Goal: Contribute content: Add original content to the website for others to see

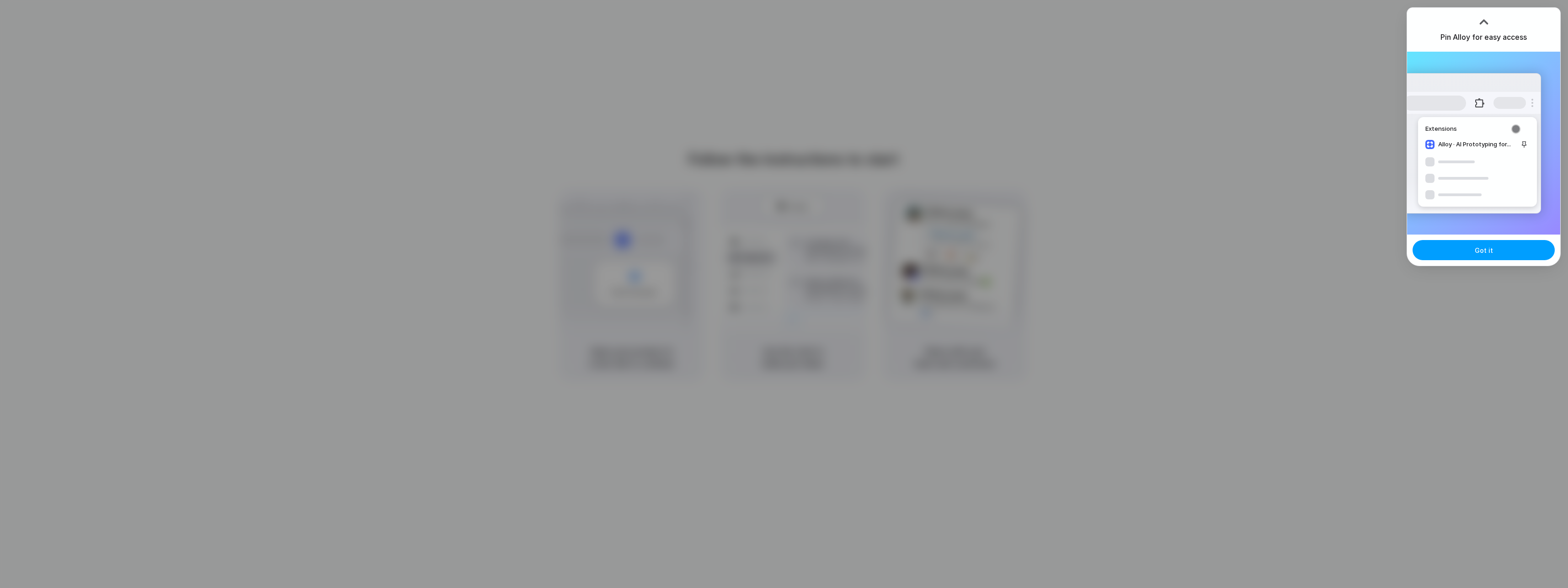
click at [1471, 244] on button "Got it" at bounding box center [1484, 250] width 142 height 20
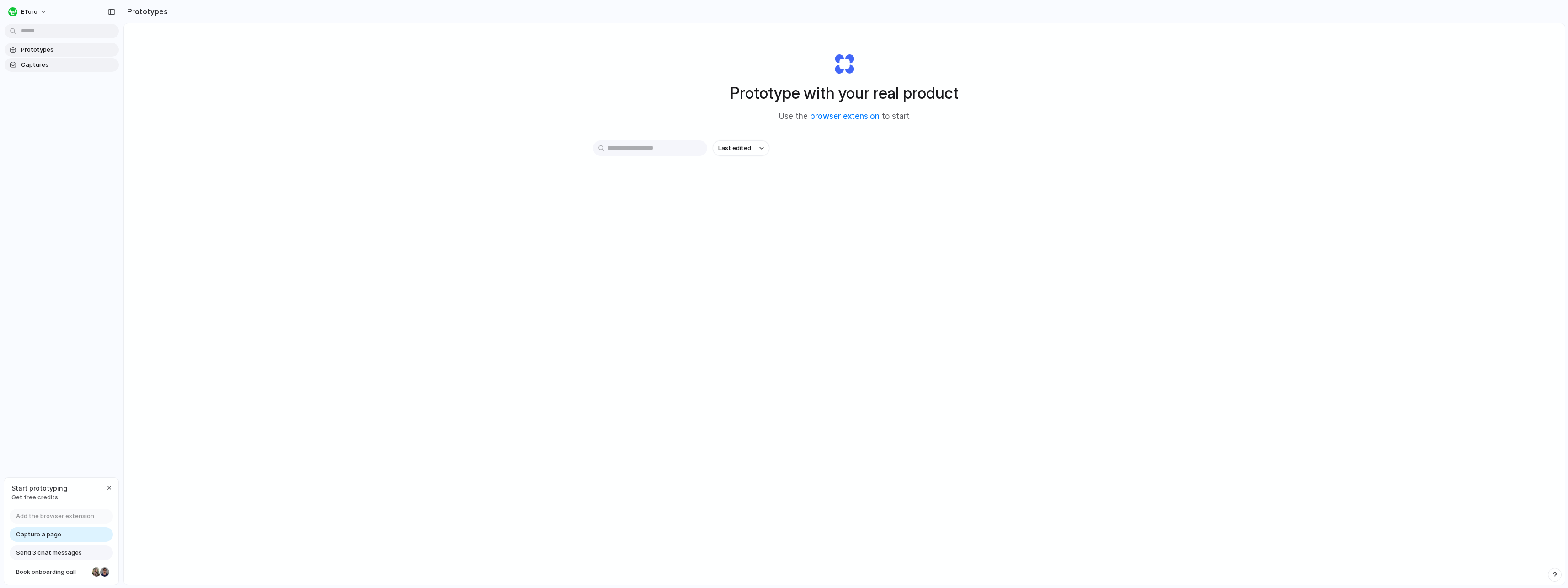
click at [38, 61] on span "Captures" at bounding box center [68, 65] width 94 height 9
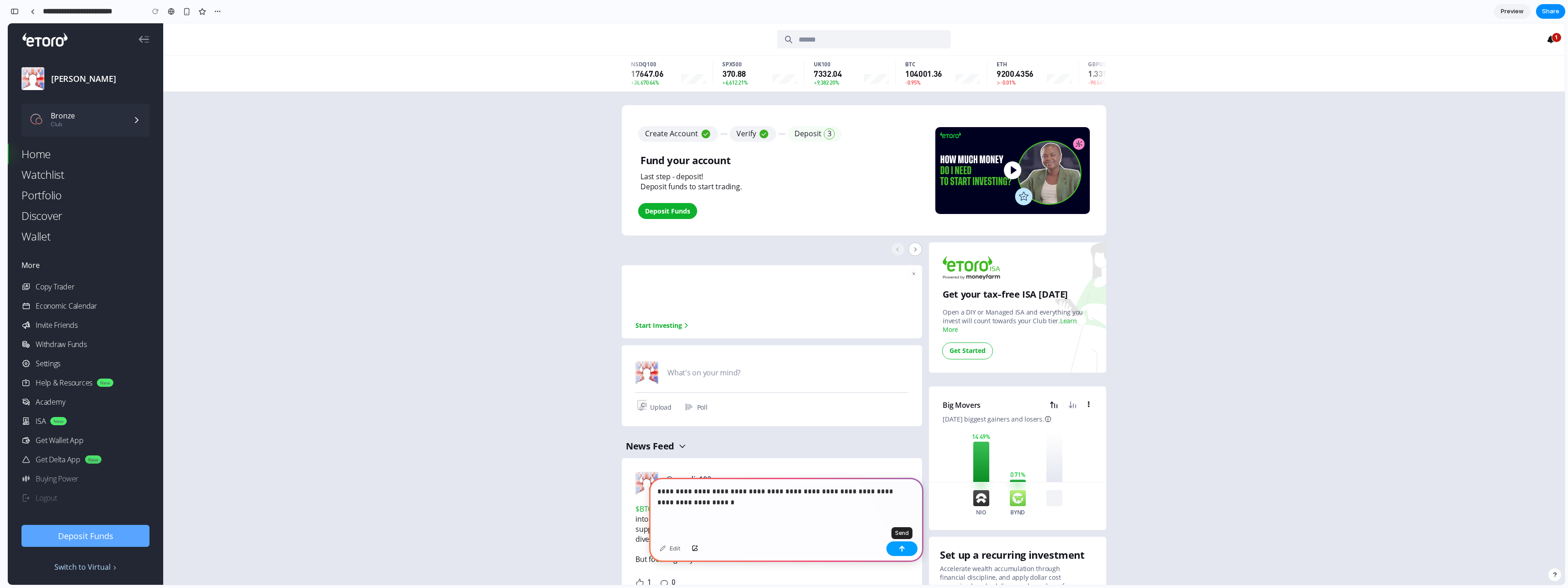
click at [910, 547] on button "button" at bounding box center [901, 548] width 31 height 15
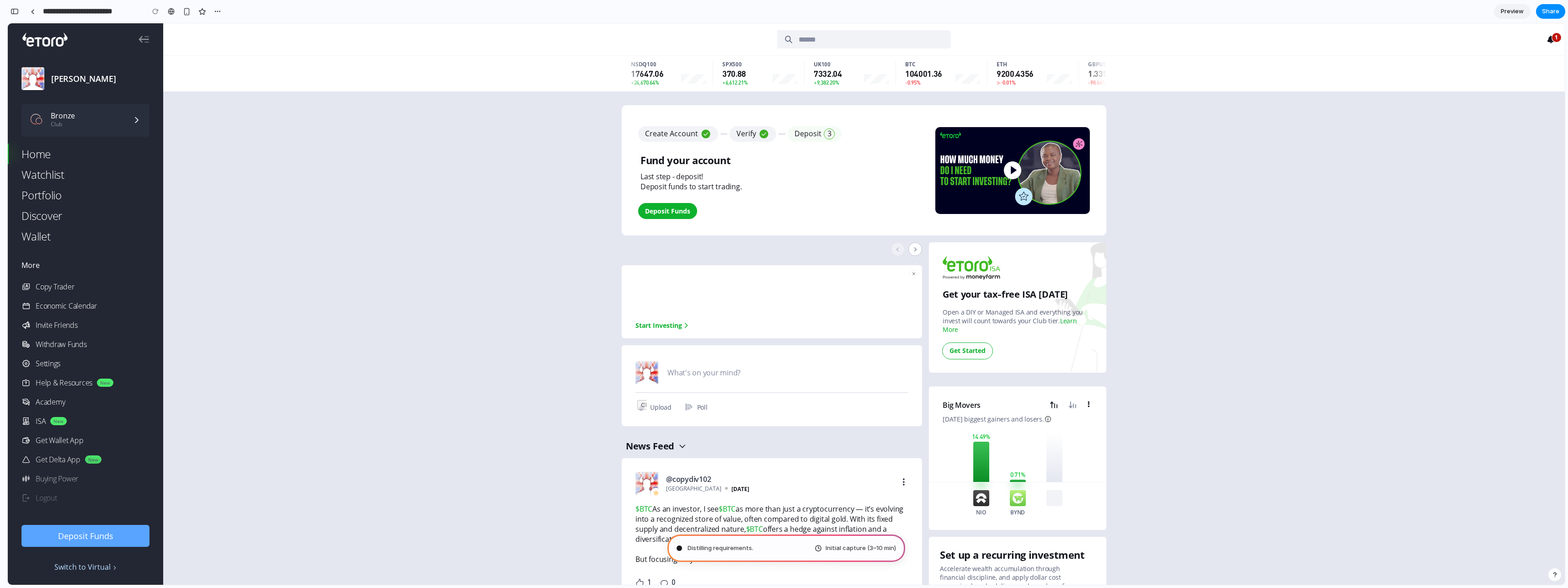
scroll to position [0, 9]
click at [757, 548] on div "Evaluating the request ... Initial capture (3–10 min)" at bounding box center [786, 548] width 238 height 27
type input "**********"
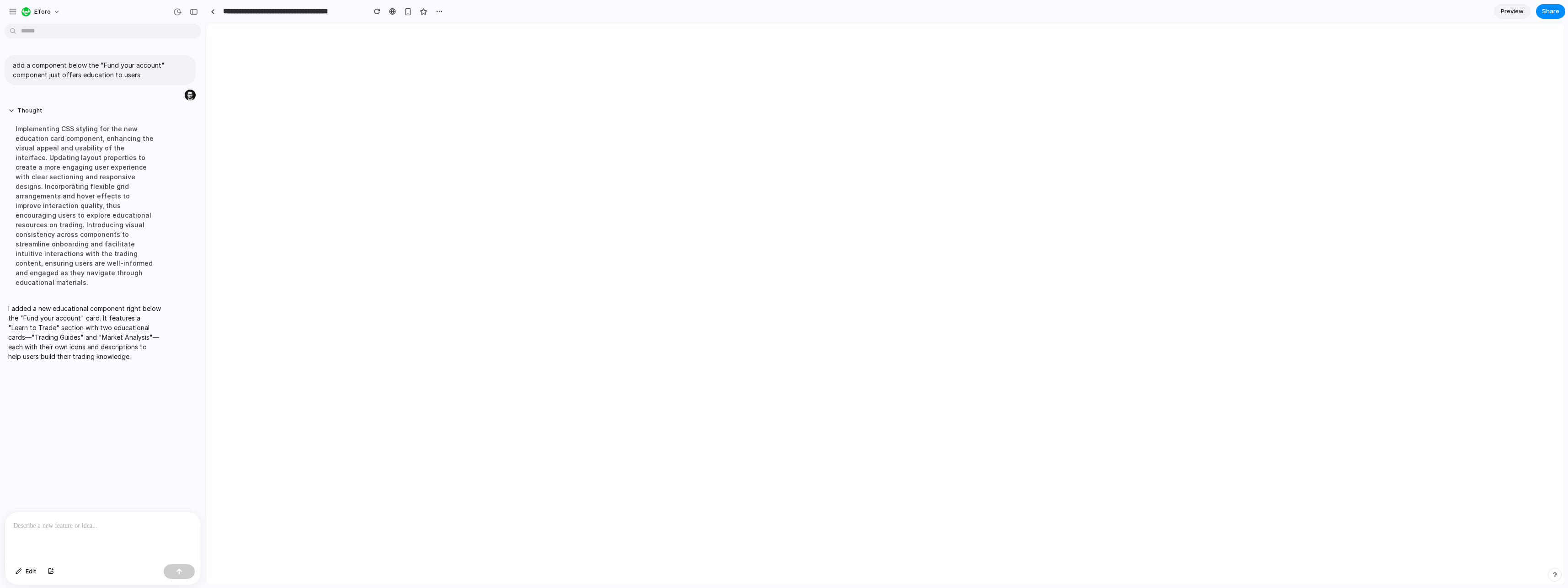
scroll to position [0, 0]
click at [23, 571] on button "Edit" at bounding box center [26, 572] width 30 height 15
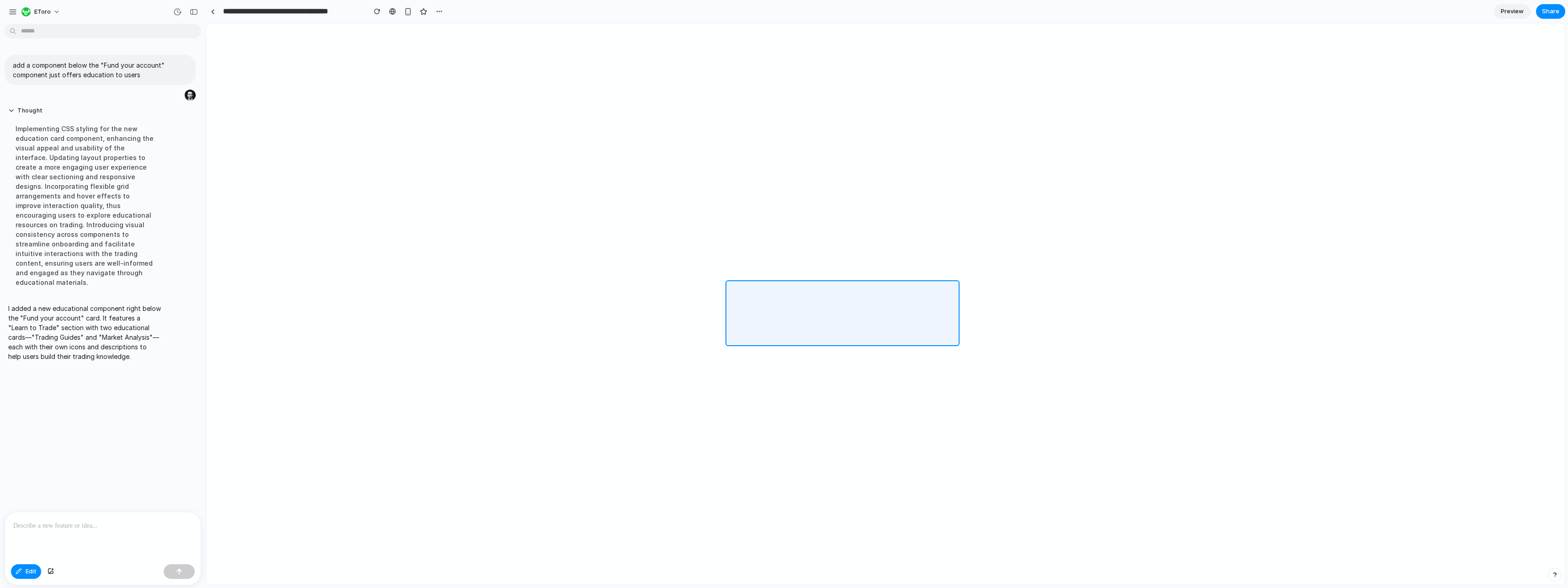
click at [786, 291] on div at bounding box center [886, 304] width 1359 height 561
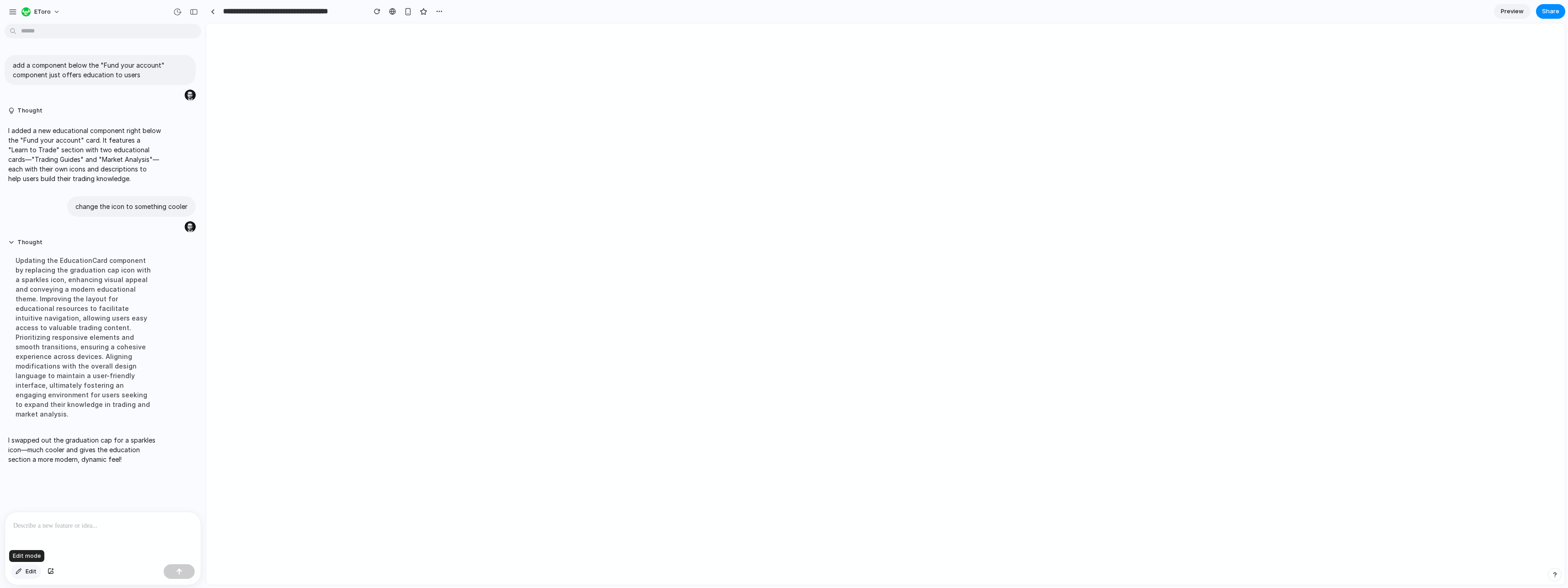
click at [32, 571] on span "Edit" at bounding box center [31, 571] width 11 height 9
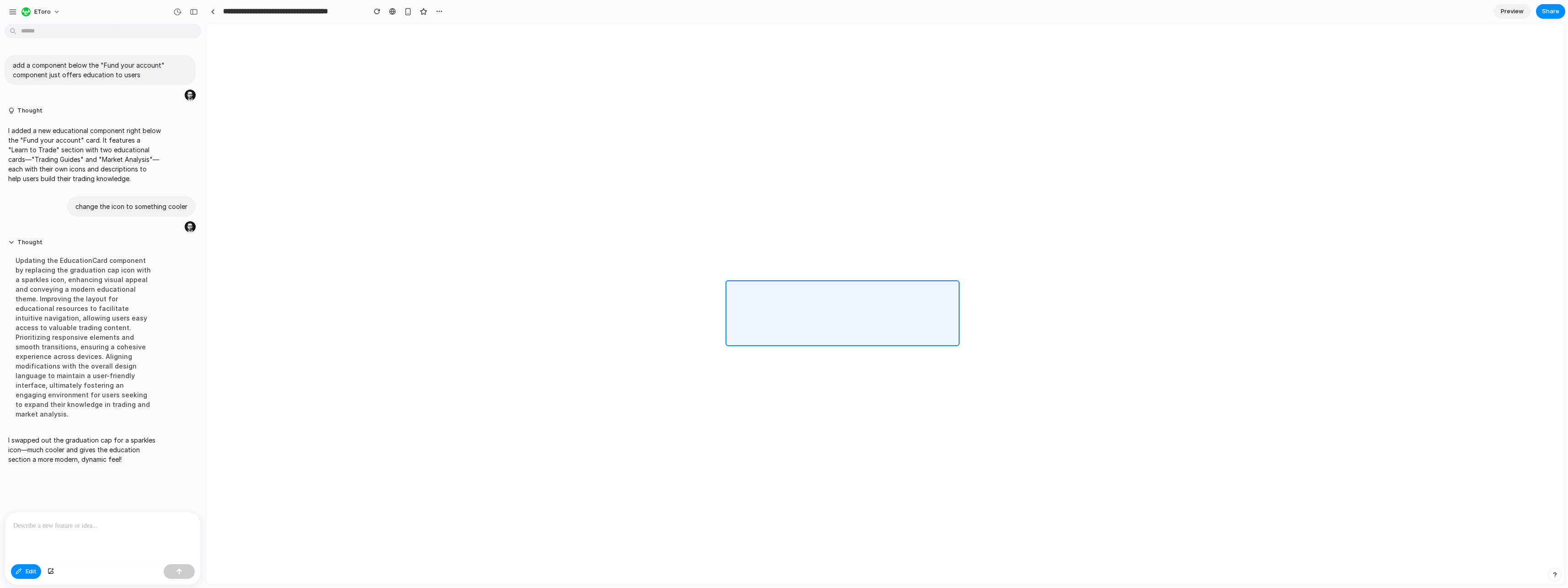
click at [792, 303] on div at bounding box center [886, 304] width 1359 height 561
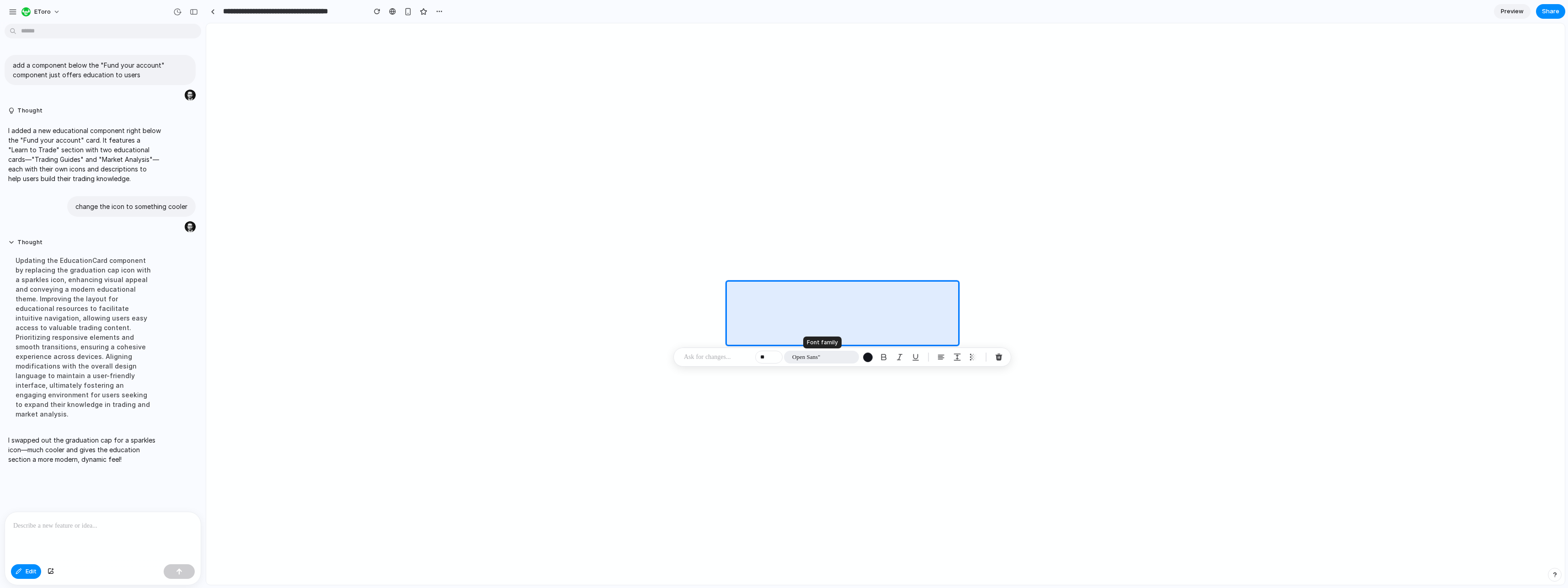
click at [807, 357] on span "Open Sans"" at bounding box center [807, 357] width 28 height 9
click at [801, 407] on span "Arial" at bounding box center [796, 410] width 12 height 9
click at [805, 357] on button "Arial" at bounding box center [821, 357] width 75 height 13
click at [800, 356] on div "Inter Arial Helvetica Times New Roman Georgia Courier New Verdana System UI Mon…" at bounding box center [784, 294] width 1568 height 588
click at [800, 356] on span "Arial" at bounding box center [799, 357] width 12 height 9
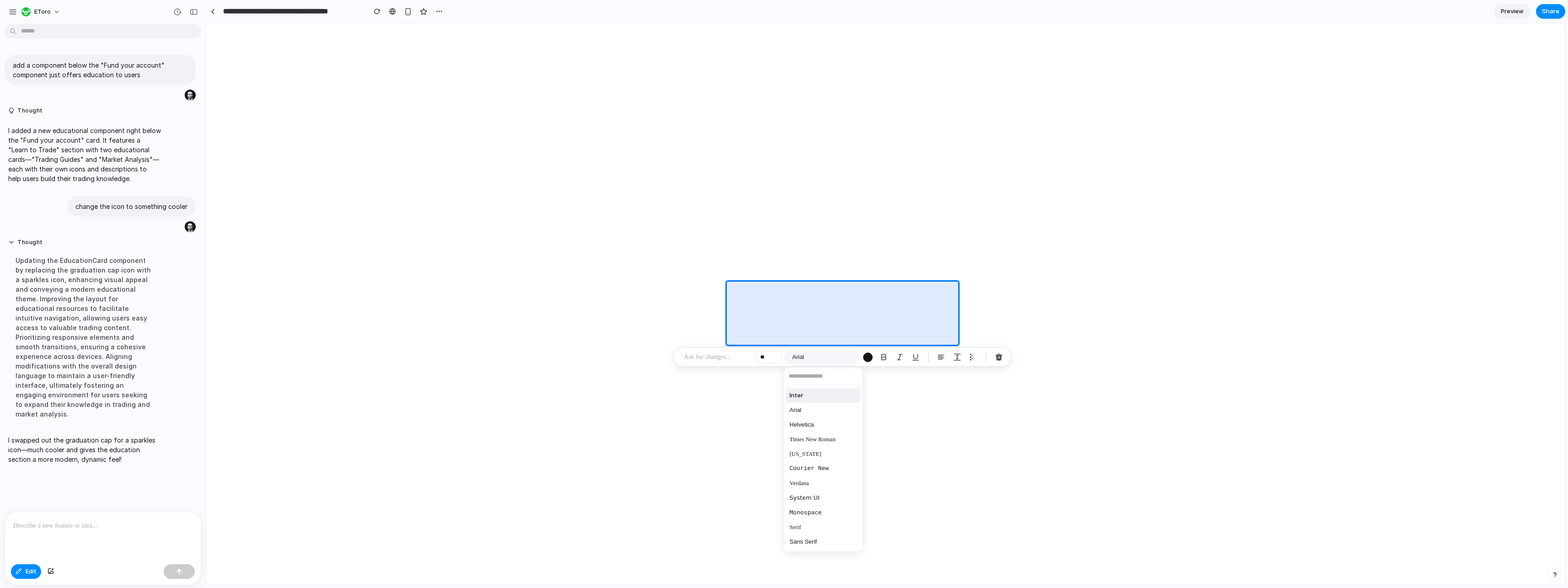
click at [796, 376] on input "text" at bounding box center [823, 376] width 78 height 18
type input "*"
click at [793, 444] on li "Serif" at bounding box center [823, 439] width 74 height 15
click at [1001, 355] on div "button" at bounding box center [999, 357] width 9 height 9
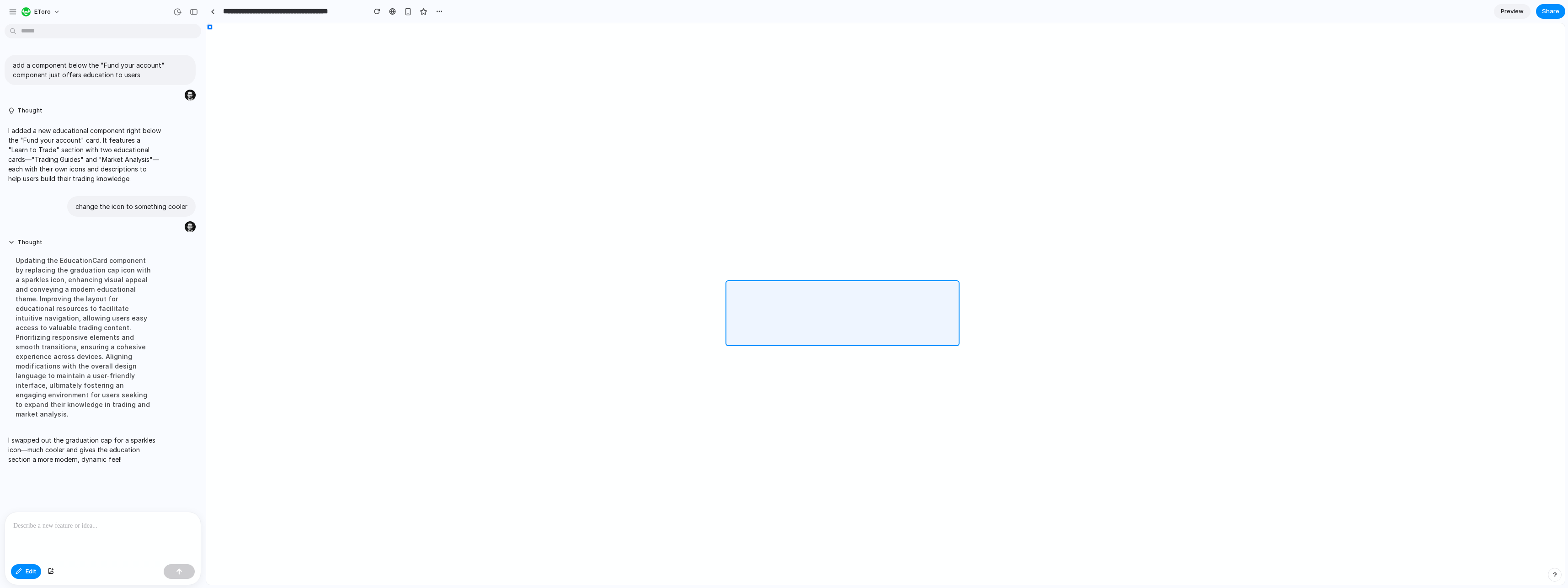
click at [865, 299] on div at bounding box center [886, 304] width 1359 height 561
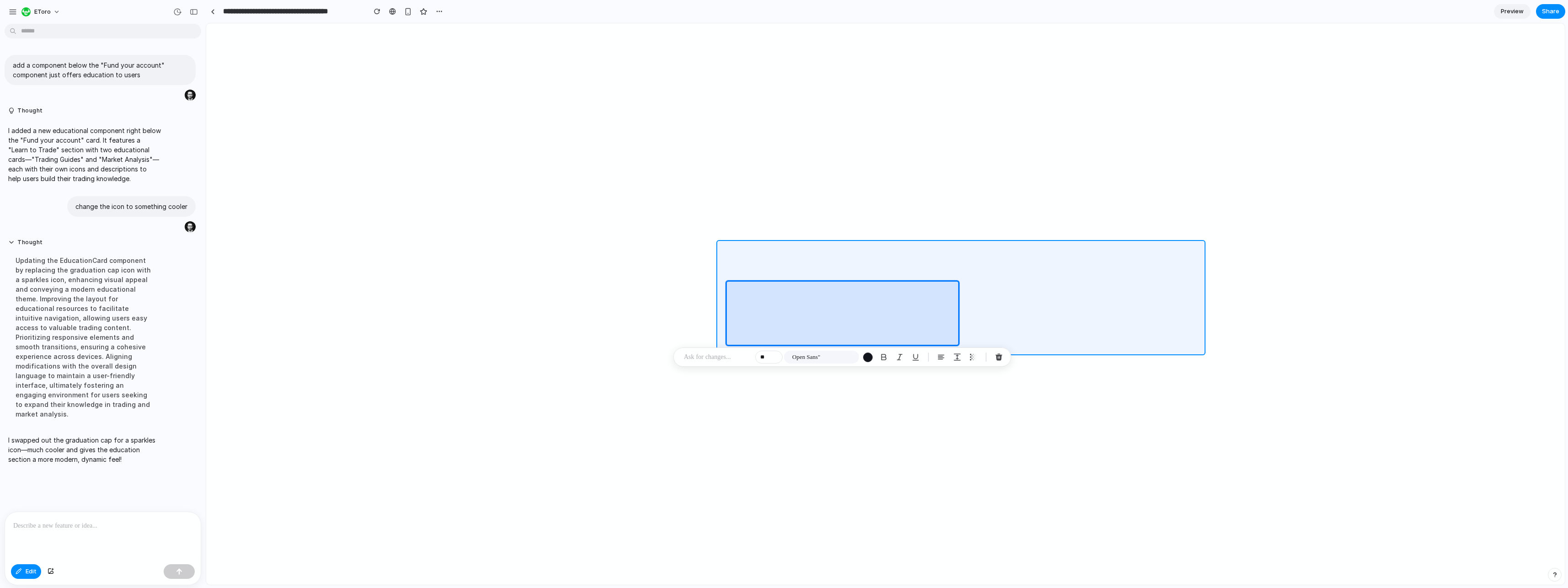
click at [949, 245] on div at bounding box center [886, 304] width 1359 height 561
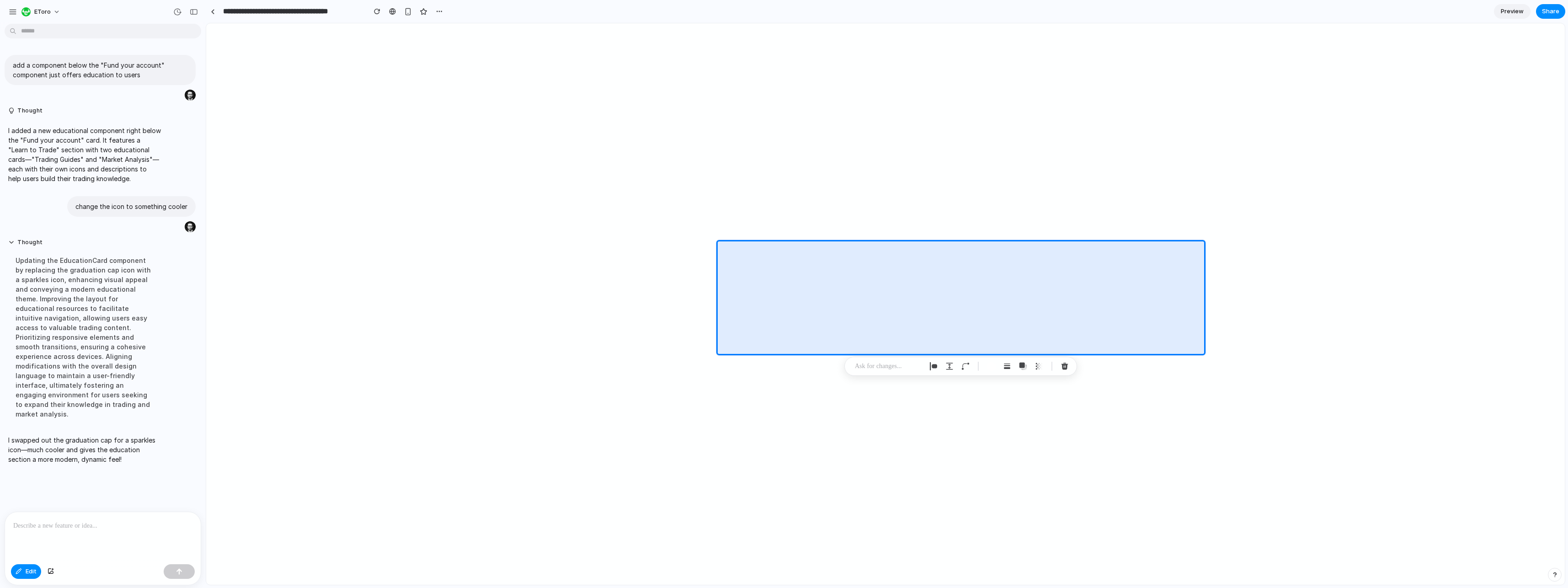
click at [74, 526] on p at bounding box center [103, 526] width 179 height 11
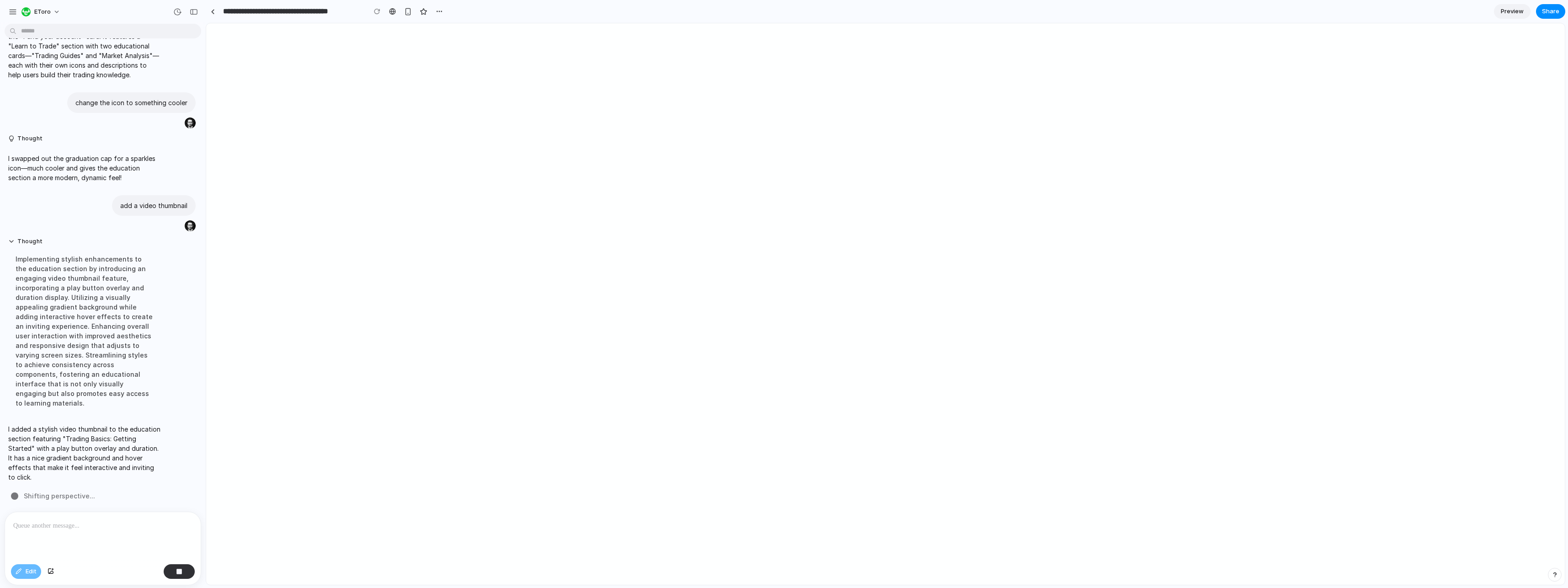
scroll to position [87, 0]
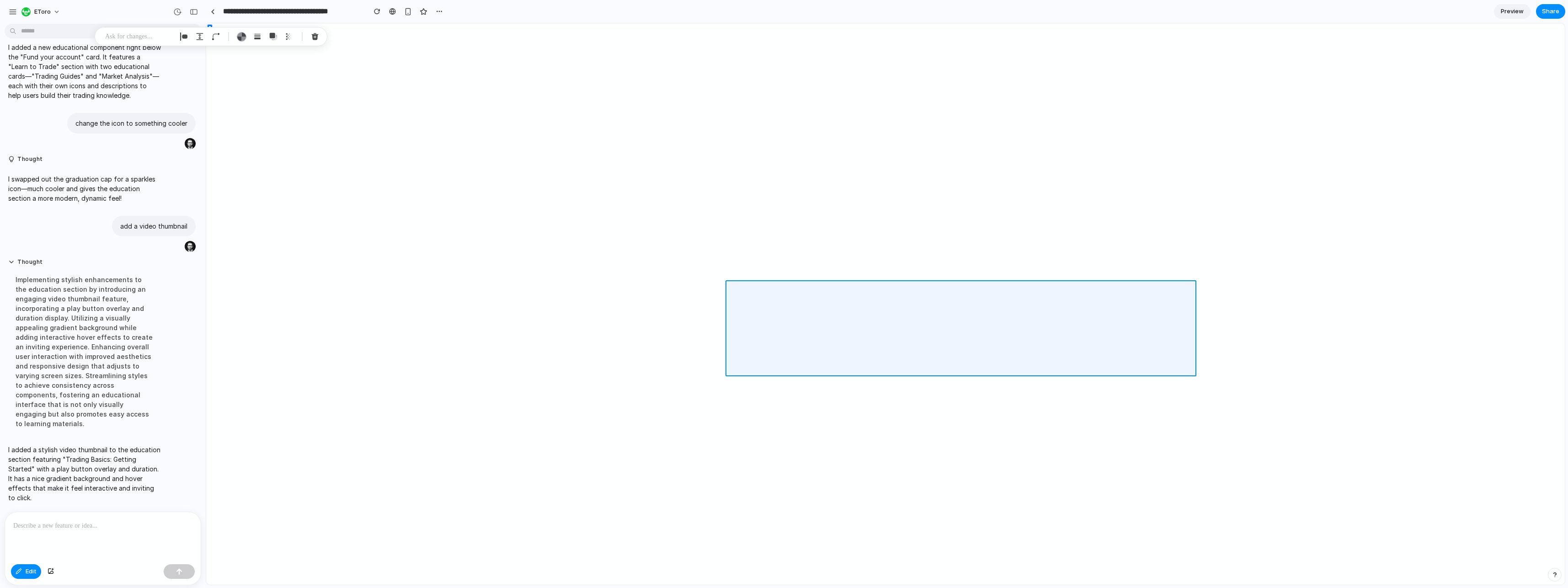
click at [897, 331] on div at bounding box center [886, 304] width 1359 height 561
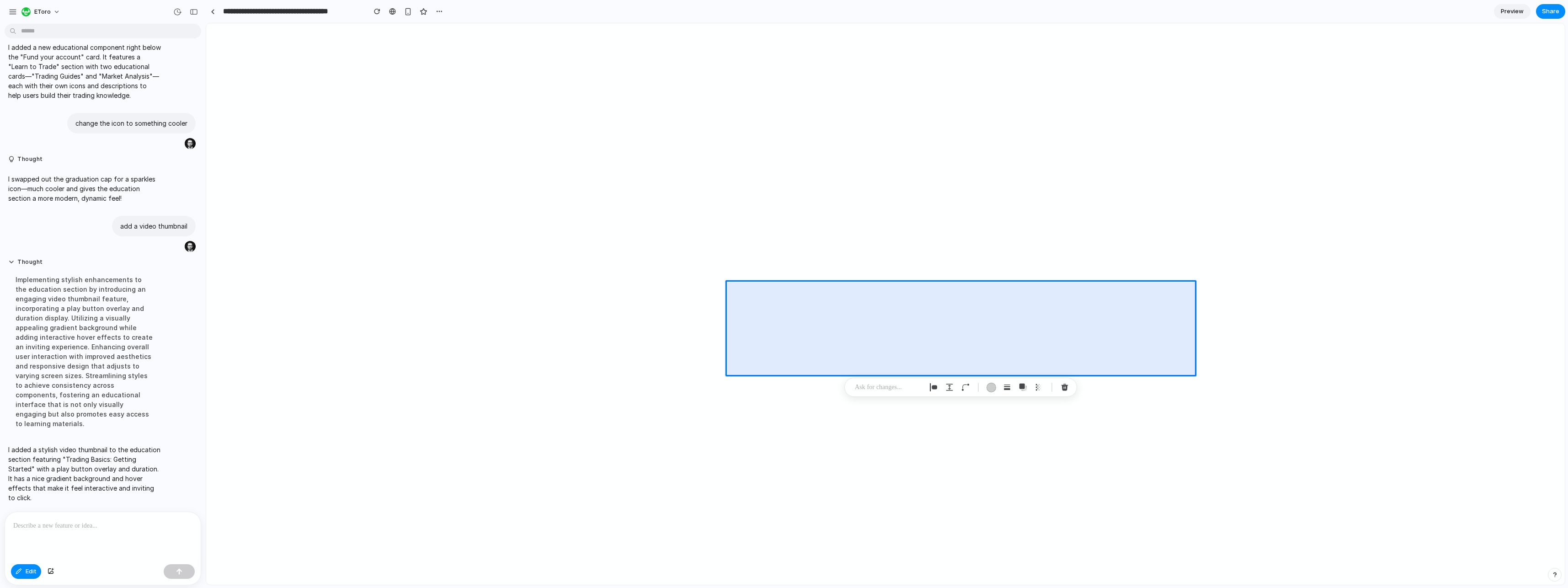
click at [29, 520] on p at bounding box center [101, 526] width 175 height 11
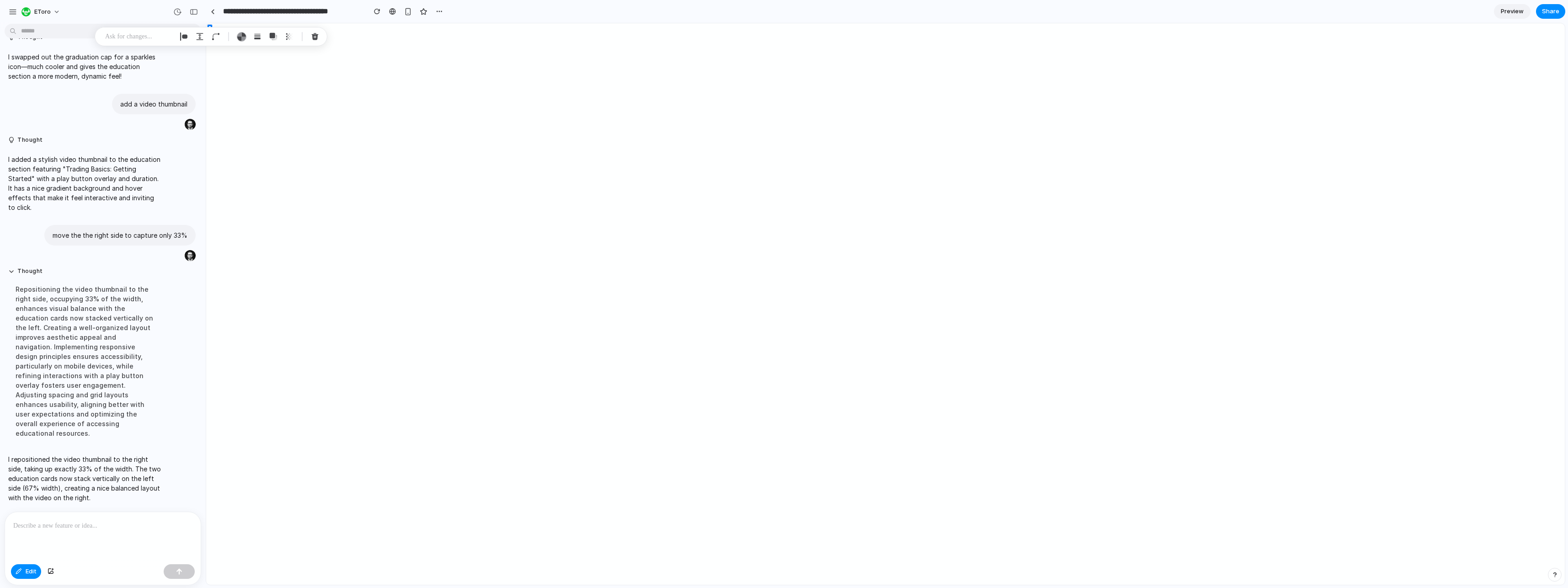
scroll to position [209, 0]
click at [186, 38] on div "button" at bounding box center [184, 37] width 9 height 9
click at [407, 12] on div "button" at bounding box center [408, 12] width 8 height 8
click at [928, 369] on div at bounding box center [886, 304] width 1359 height 561
click at [926, 35] on div at bounding box center [886, 304] width 1359 height 561
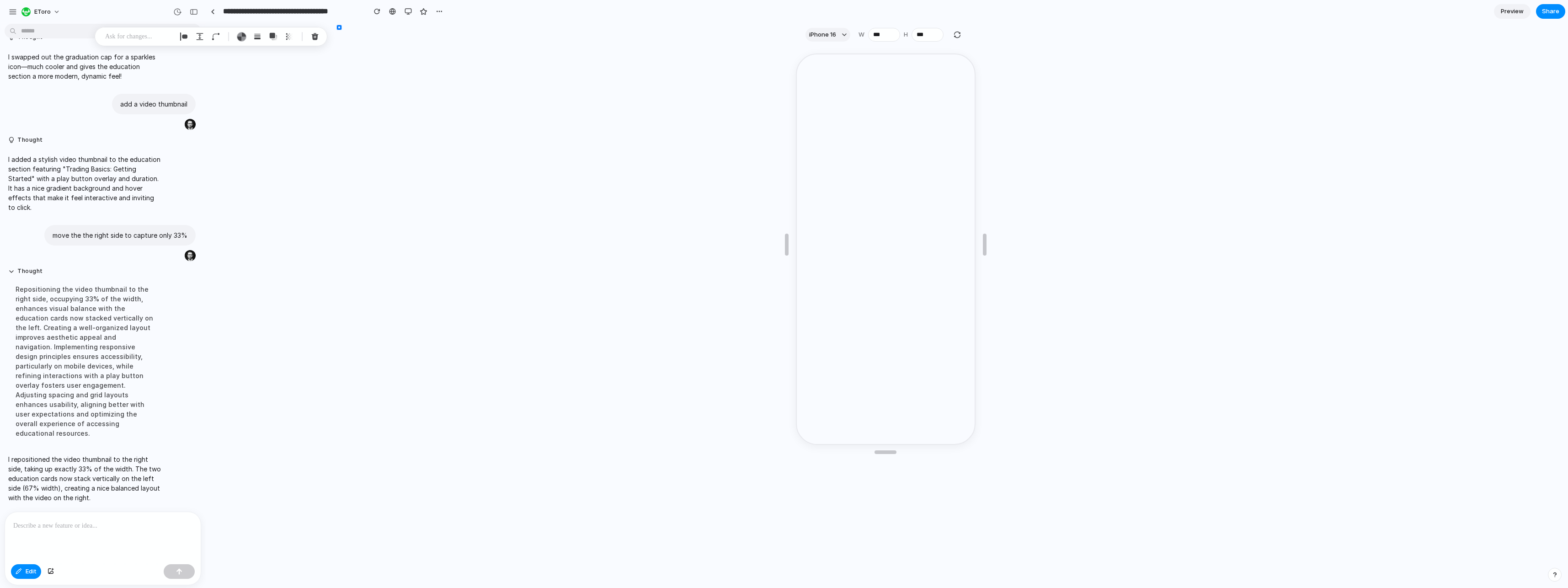
click at [922, 34] on div at bounding box center [886, 304] width 1359 height 561
click at [836, 33] on div at bounding box center [886, 304] width 1359 height 561
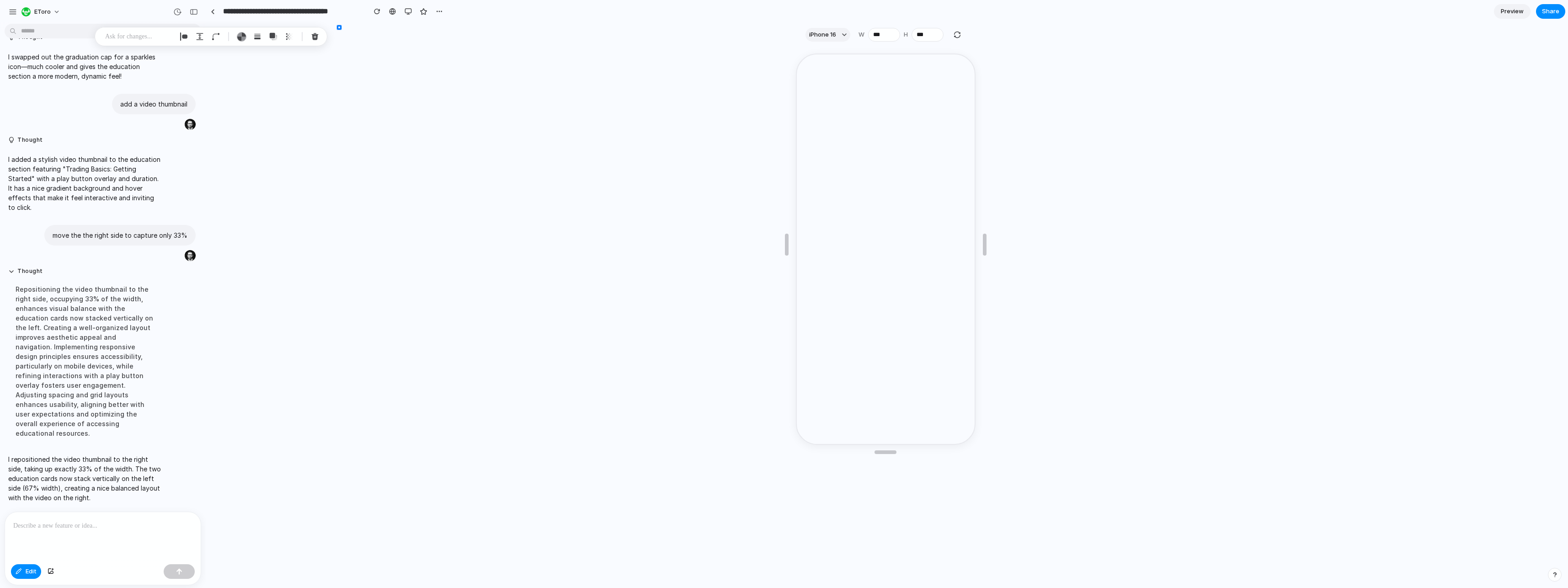
click at [833, 32] on div at bounding box center [886, 304] width 1359 height 561
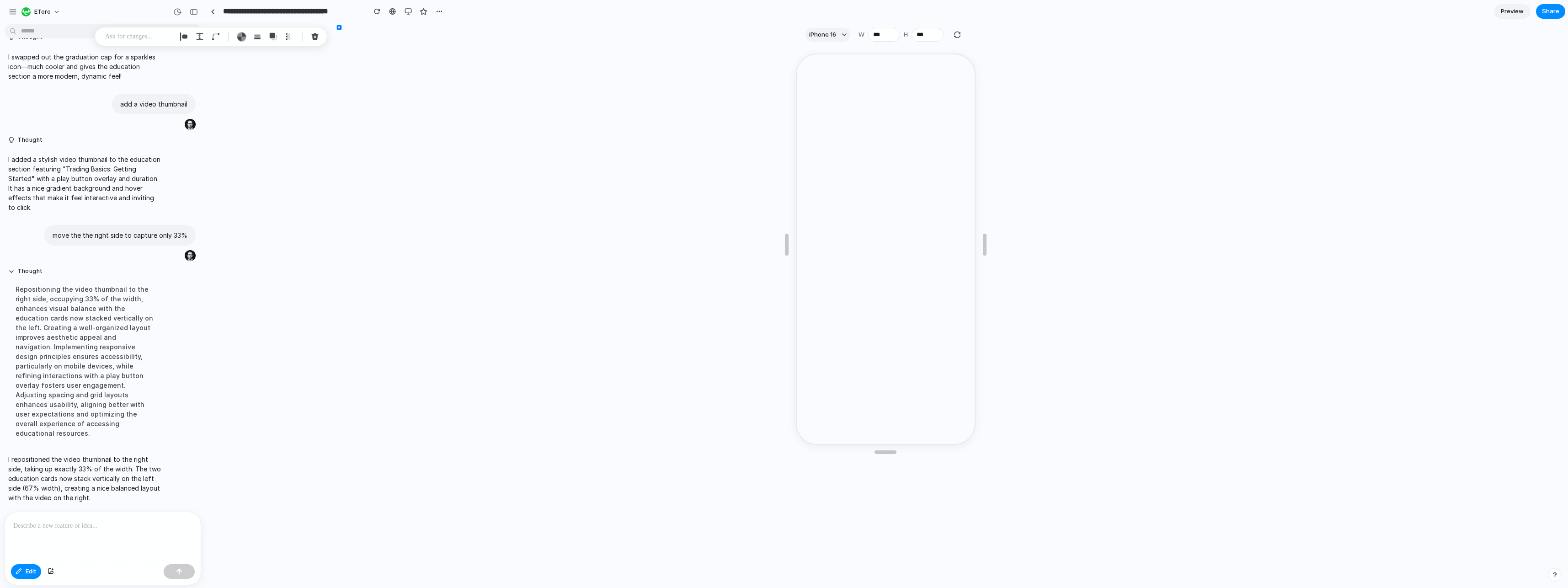
click at [833, 32] on div at bounding box center [886, 304] width 1359 height 561
click at [831, 35] on div at bounding box center [886, 304] width 1359 height 561
click at [882, 35] on div at bounding box center [886, 304] width 1359 height 561
click at [925, 37] on div at bounding box center [886, 304] width 1359 height 561
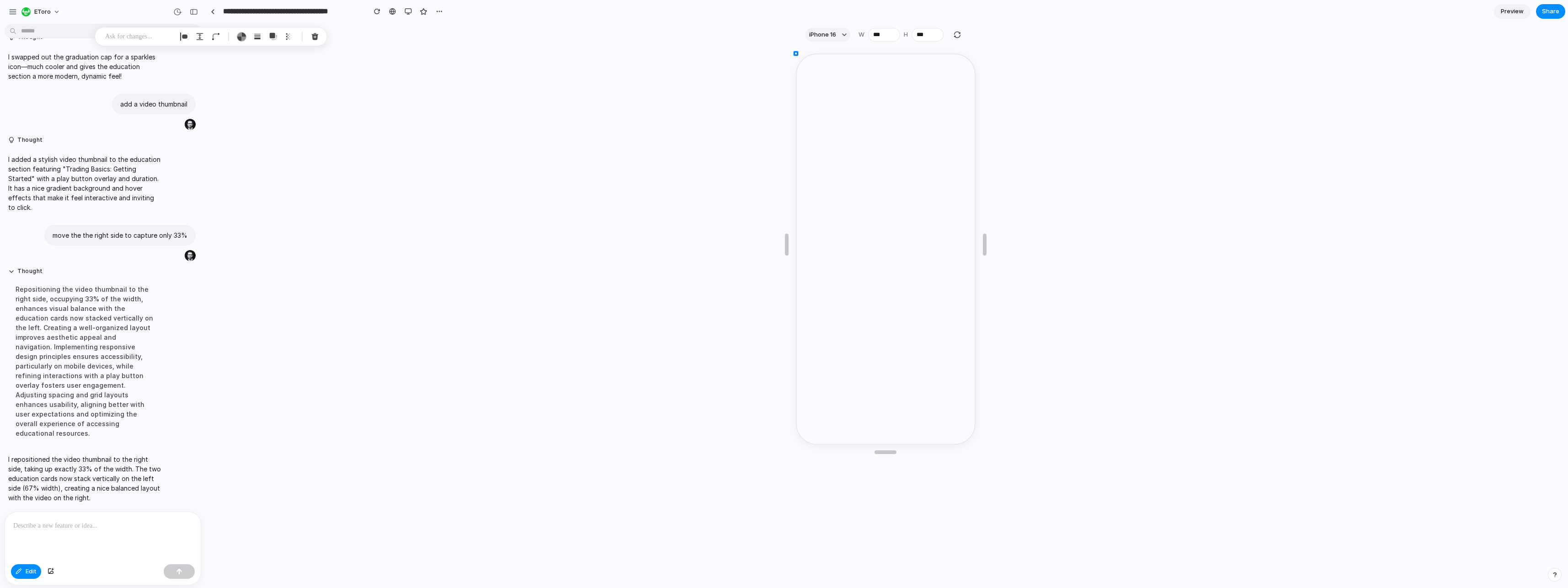
click at [961, 29] on div at bounding box center [886, 304] width 1359 height 561
click at [958, 42] on div at bounding box center [886, 304] width 1359 height 561
click at [959, 35] on div at bounding box center [886, 304] width 1359 height 561
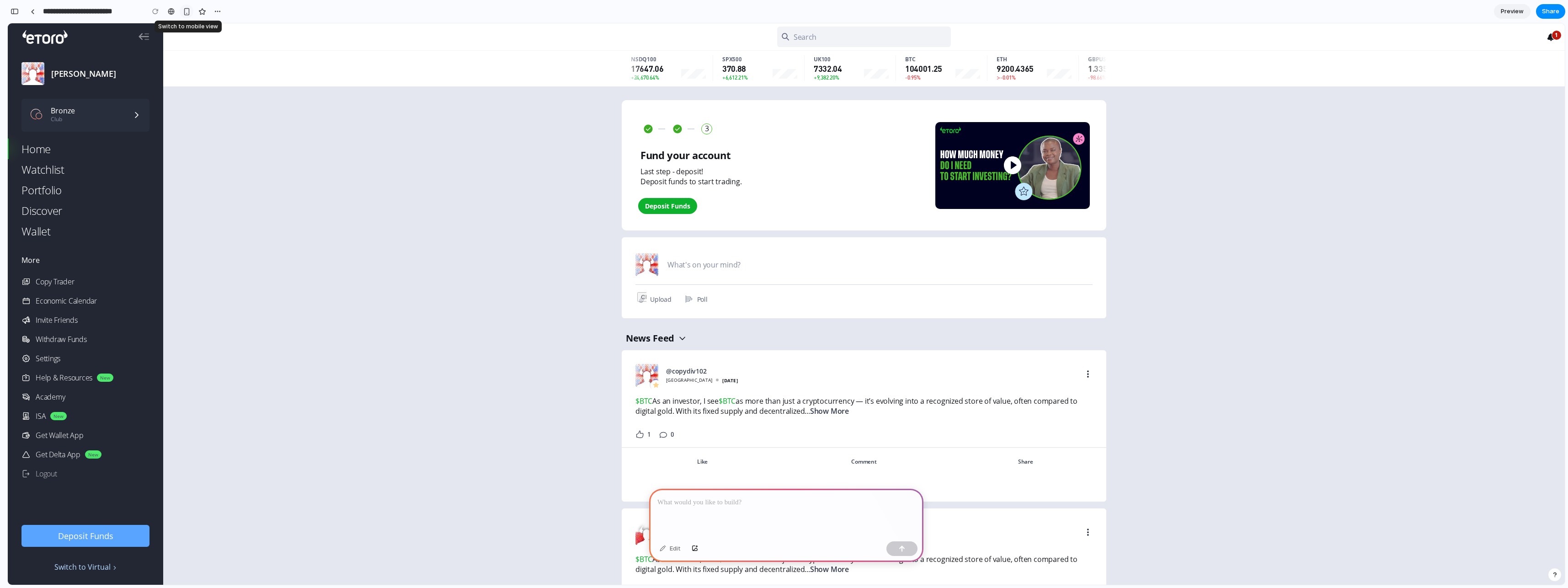
click at [187, 11] on div "button" at bounding box center [186, 12] width 8 height 8
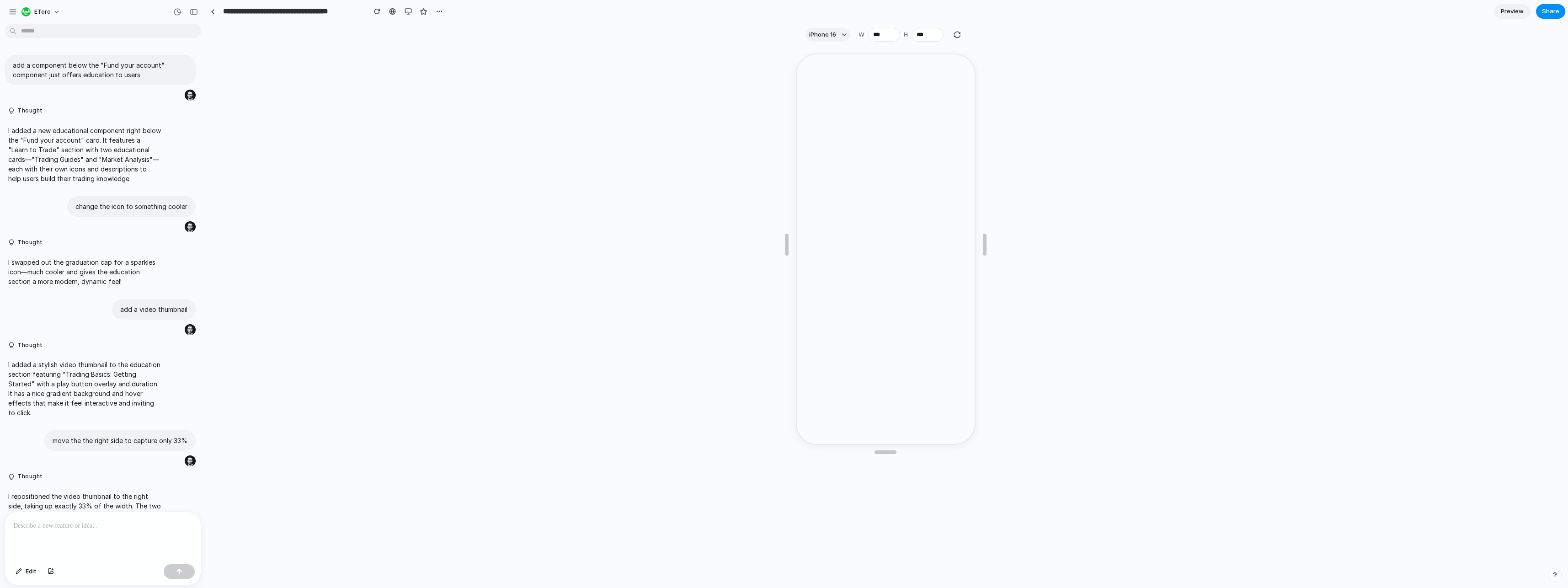
scroll to position [51, 0]
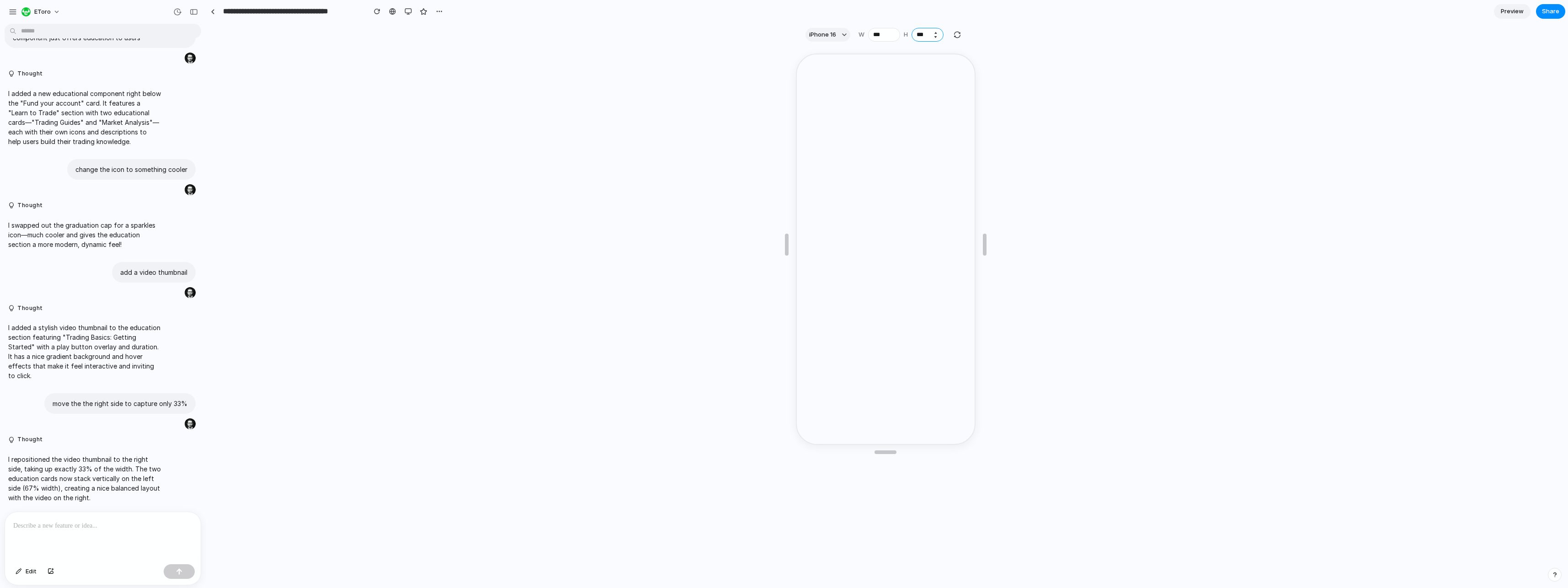
click at [920, 34] on input "***" at bounding box center [928, 35] width 32 height 14
type input "****"
click at [954, 33] on div "button" at bounding box center [957, 35] width 9 height 9
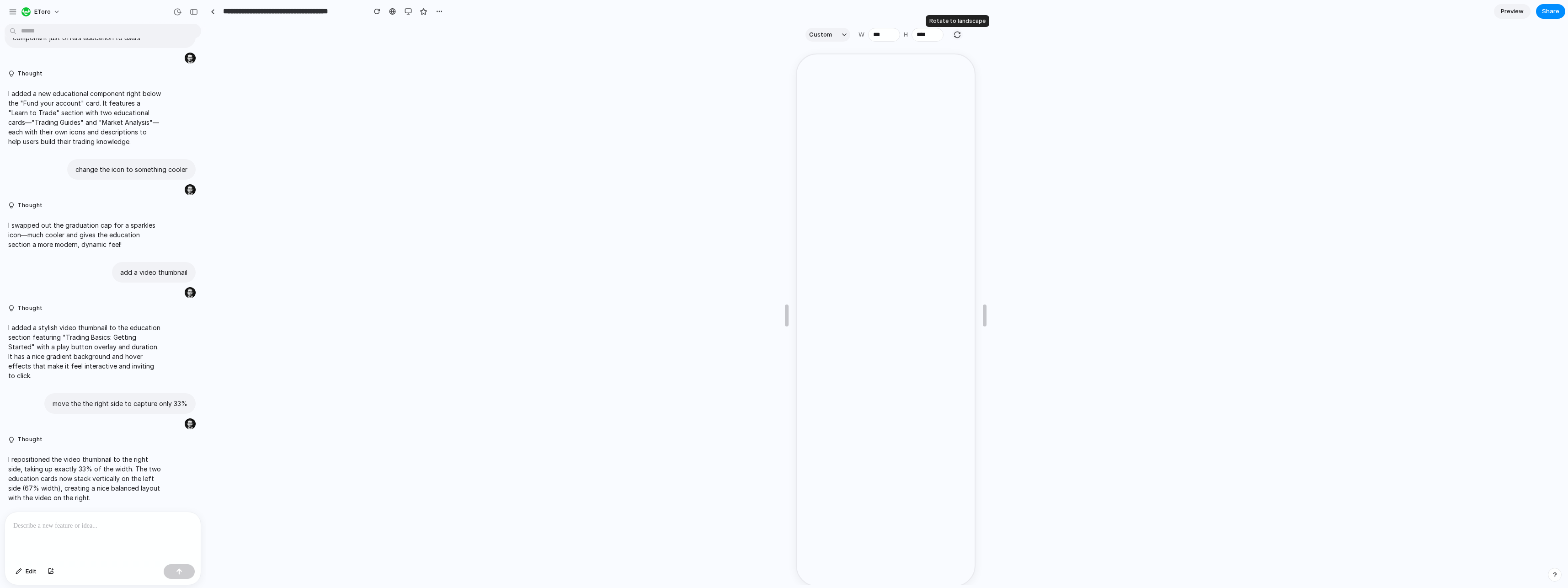
type input "****"
type input "***"
click at [840, 35] on button "Custom" at bounding box center [828, 35] width 45 height 14
click at [831, 69] on span "iPhone 16" at bounding box center [824, 69] width 27 height 9
type input "***"
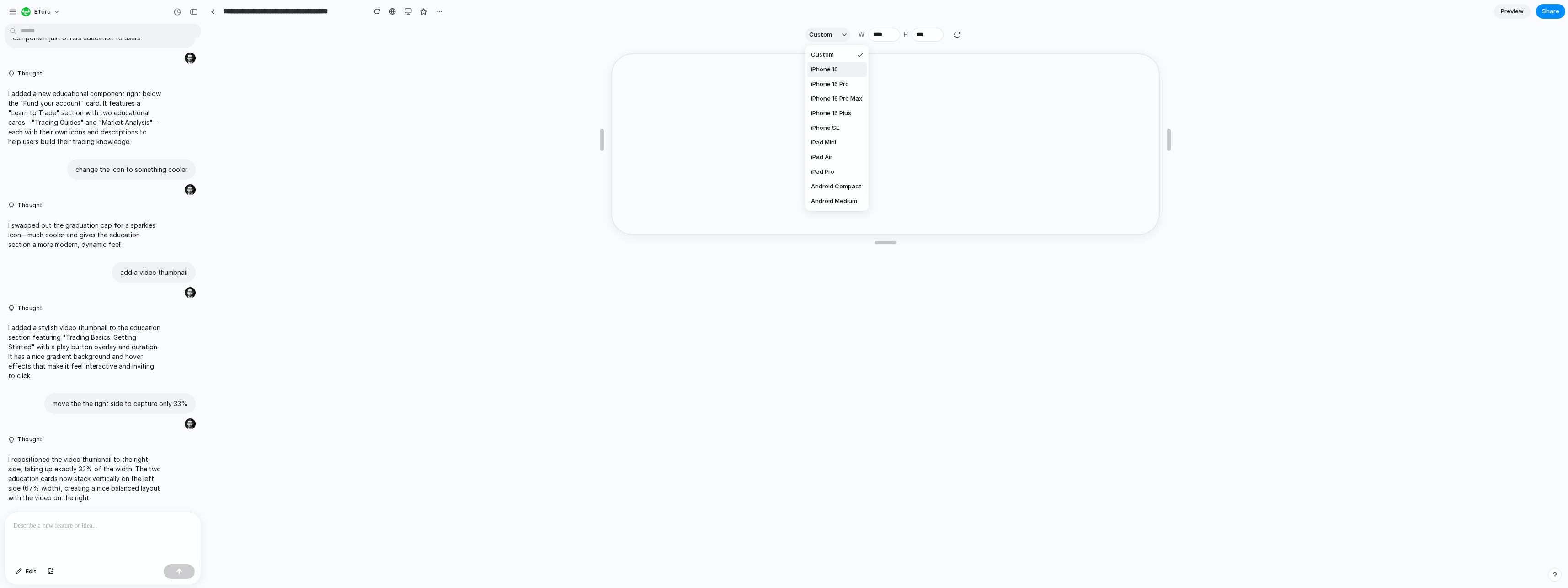
type input "***"
